Goal: Information Seeking & Learning: Learn about a topic

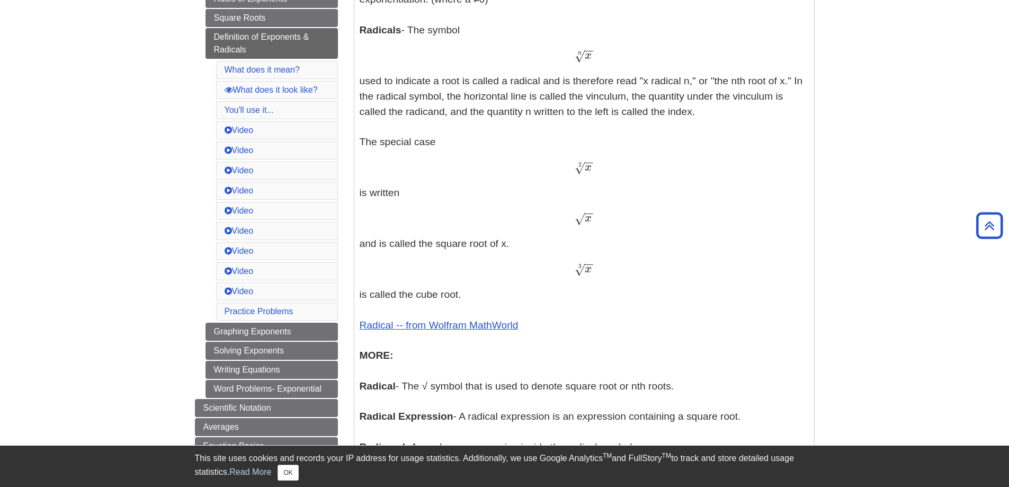
scroll to position [299, 0]
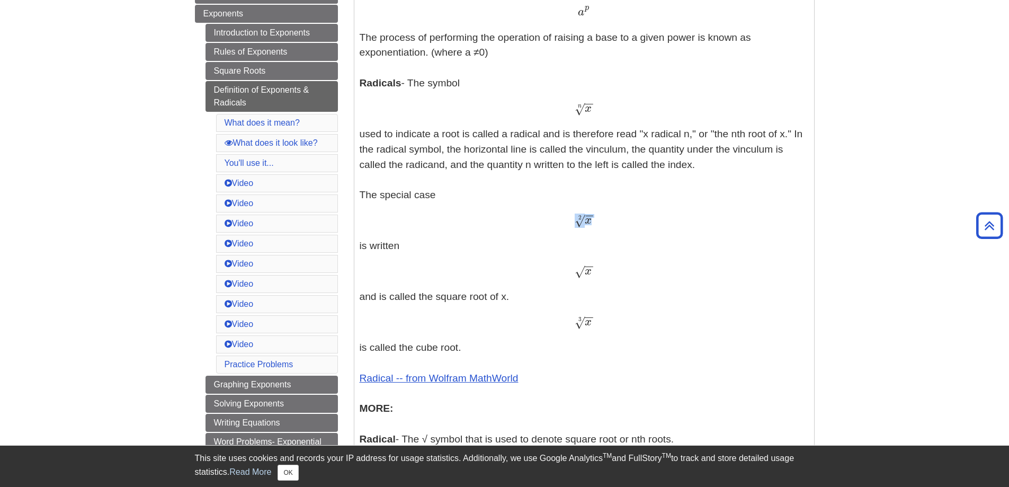
drag, startPoint x: 582, startPoint y: 225, endPoint x: 593, endPoint y: 221, distance: 11.1
click at [593, 221] on span "x − − √ 2" at bounding box center [584, 219] width 19 height 14
click at [580, 228] on span "√" at bounding box center [580, 221] width 10 height 14
drag, startPoint x: 574, startPoint y: 219, endPoint x: 577, endPoint y: 227, distance: 7.9
click at [589, 224] on span "x − − √ 2" at bounding box center [584, 224] width 19 height 0
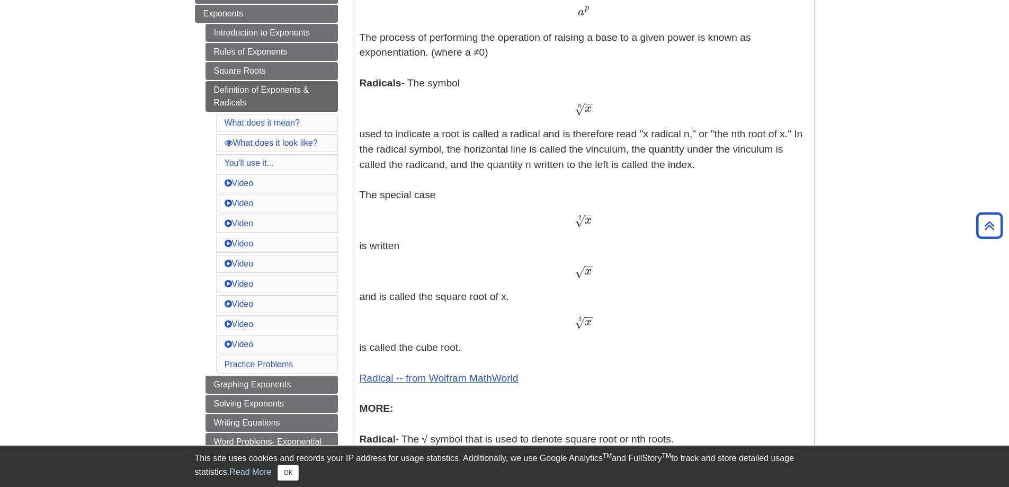
click at [573, 228] on div "x − − √ 2 x 2" at bounding box center [584, 220] width 449 height 15
drag, startPoint x: 575, startPoint y: 225, endPoint x: 586, endPoint y: 224, distance: 11.1
click at [586, 224] on span "x − − √ 2" at bounding box center [584, 224] width 19 height 0
click at [584, 239] on p "Exponents - An exponent is the power p in an expression of the form a p a p The…" at bounding box center [584, 274] width 449 height 590
drag, startPoint x: 572, startPoint y: 271, endPoint x: 574, endPoint y: 278, distance: 7.1
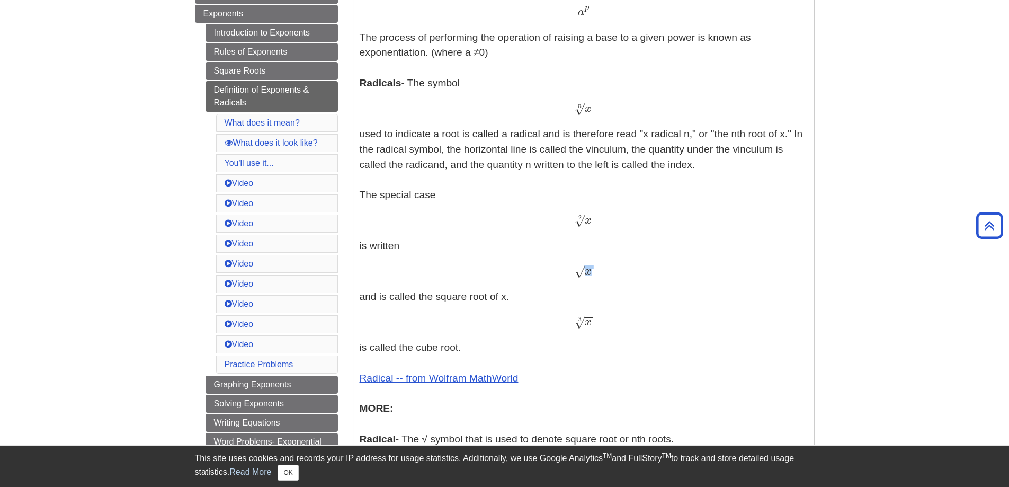
click at [580, 274] on div "x − − √ x" at bounding box center [584, 271] width 449 height 15
click at [574, 278] on div "x − − √ x" at bounding box center [584, 271] width 449 height 15
drag, startPoint x: 577, startPoint y: 277, endPoint x: 589, endPoint y: 271, distance: 12.8
click at [589, 274] on span "x − − √" at bounding box center [584, 274] width 19 height 0
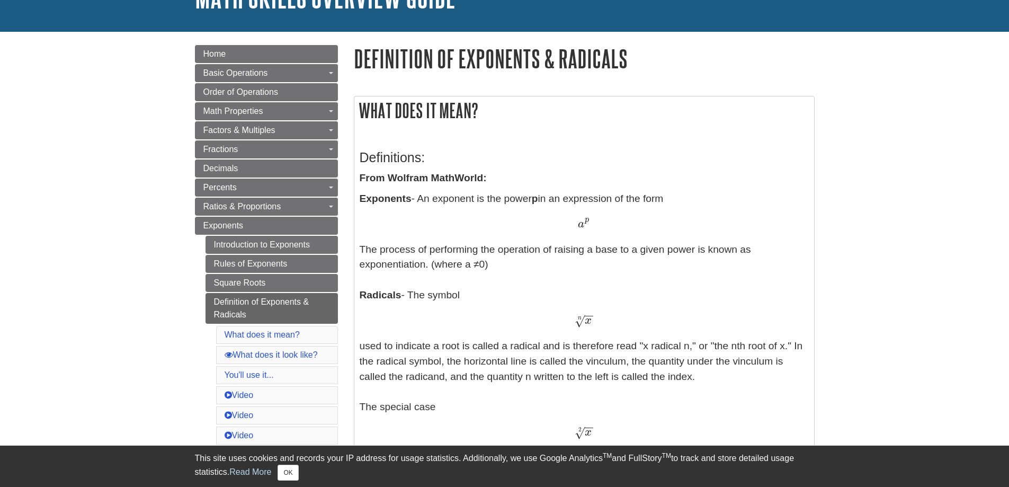
click at [583, 227] on span "a" at bounding box center [581, 224] width 6 height 12
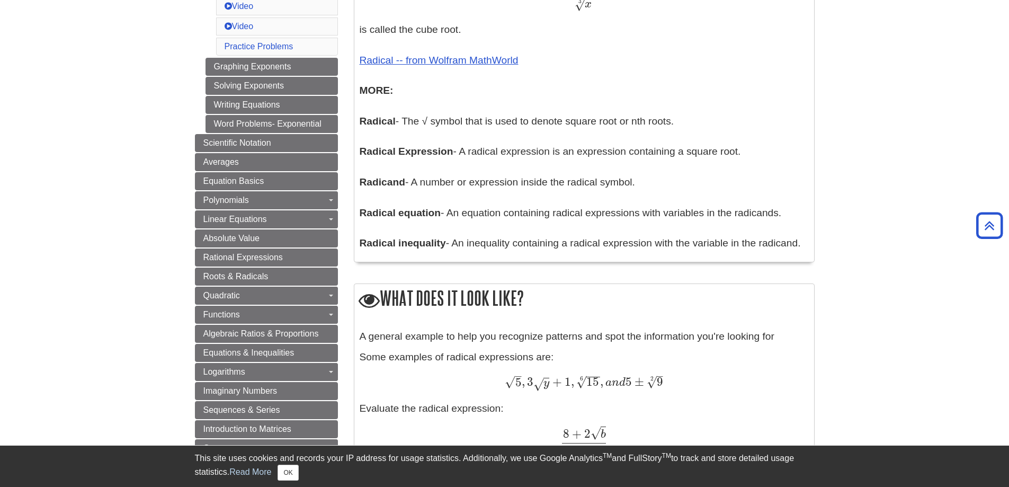
scroll to position [723, 0]
